Goal: Transaction & Acquisition: Book appointment/travel/reservation

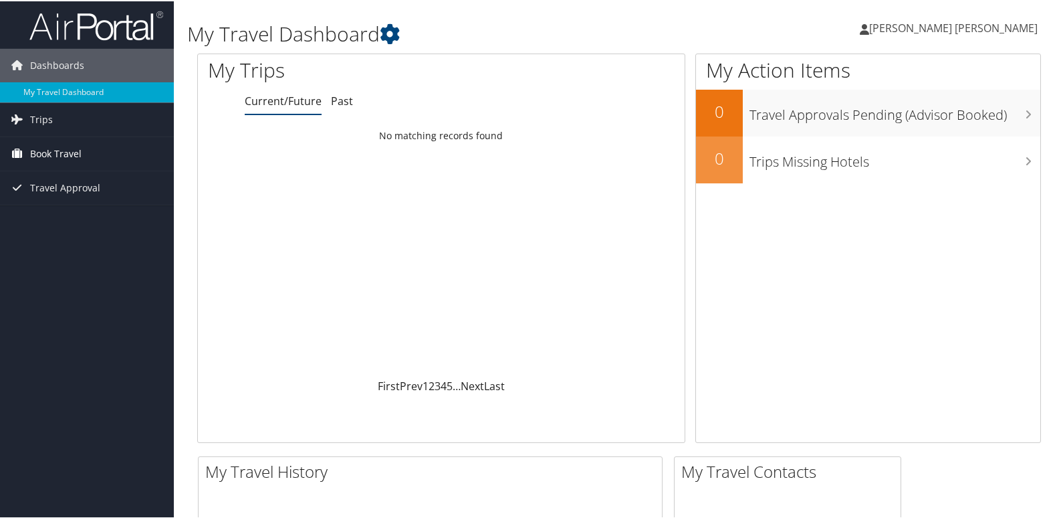
click at [71, 157] on span "Book Travel" at bounding box center [55, 152] width 51 height 33
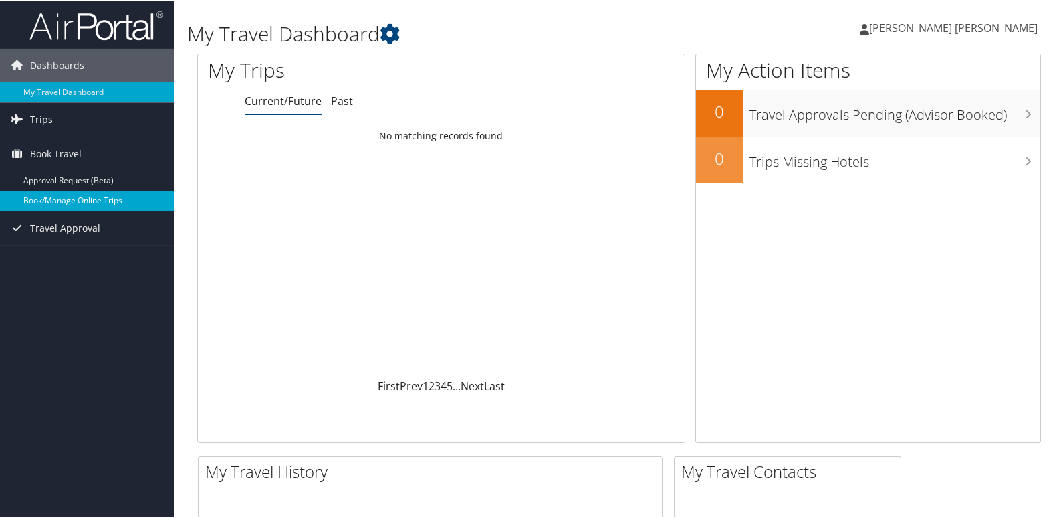
click at [80, 195] on link "Book/Manage Online Trips" at bounding box center [87, 199] width 174 height 20
